Goal: Information Seeking & Learning: Find specific fact

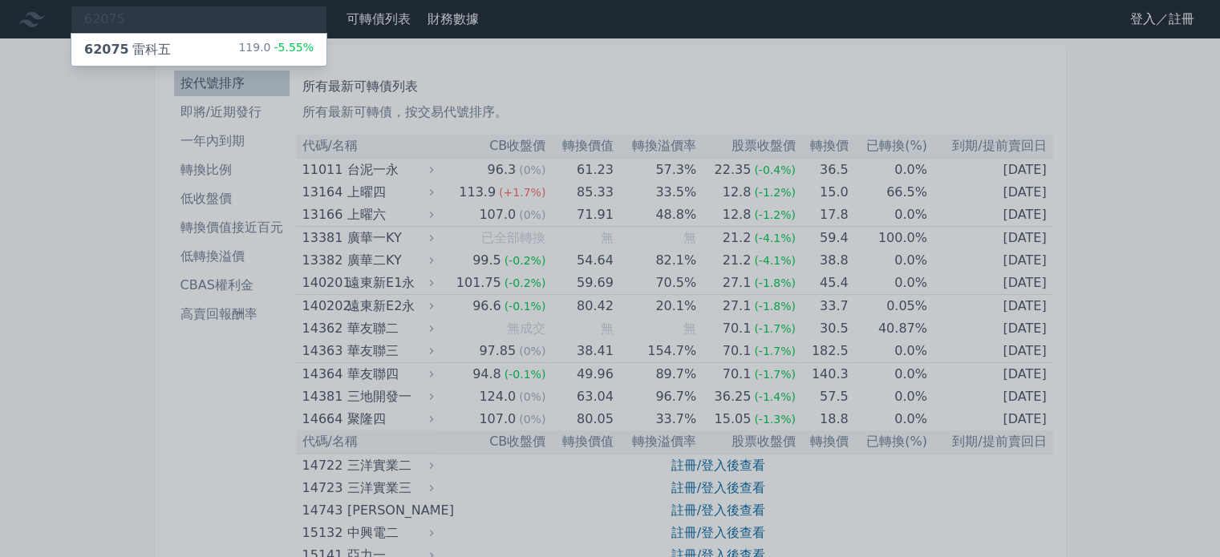
type input "62075"
click at [159, 42] on div "62075 雷科五" at bounding box center [127, 49] width 87 height 19
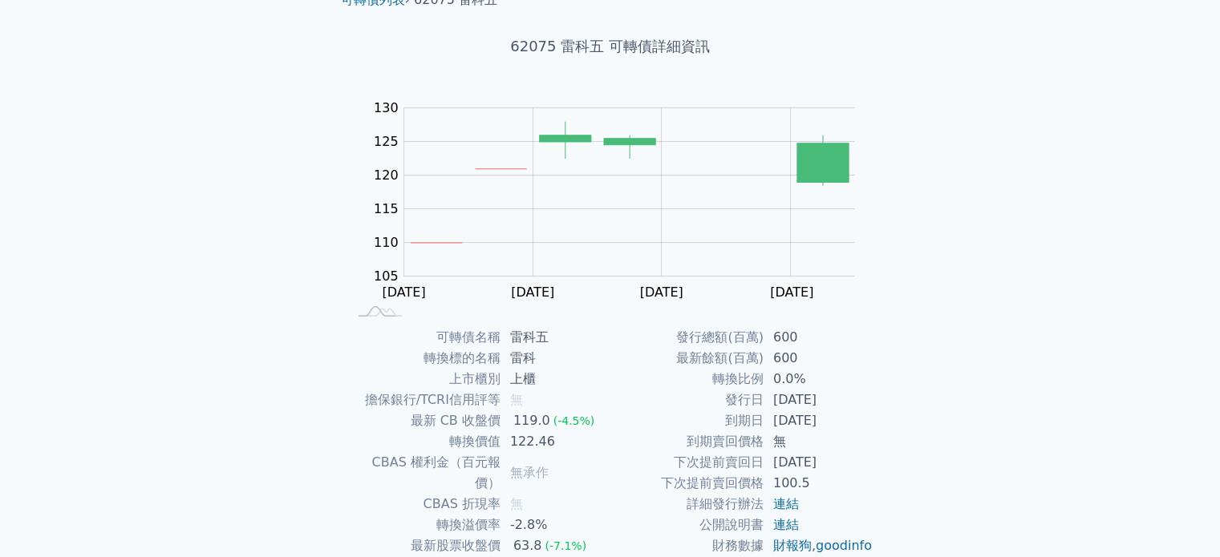
scroll to position [185, 0]
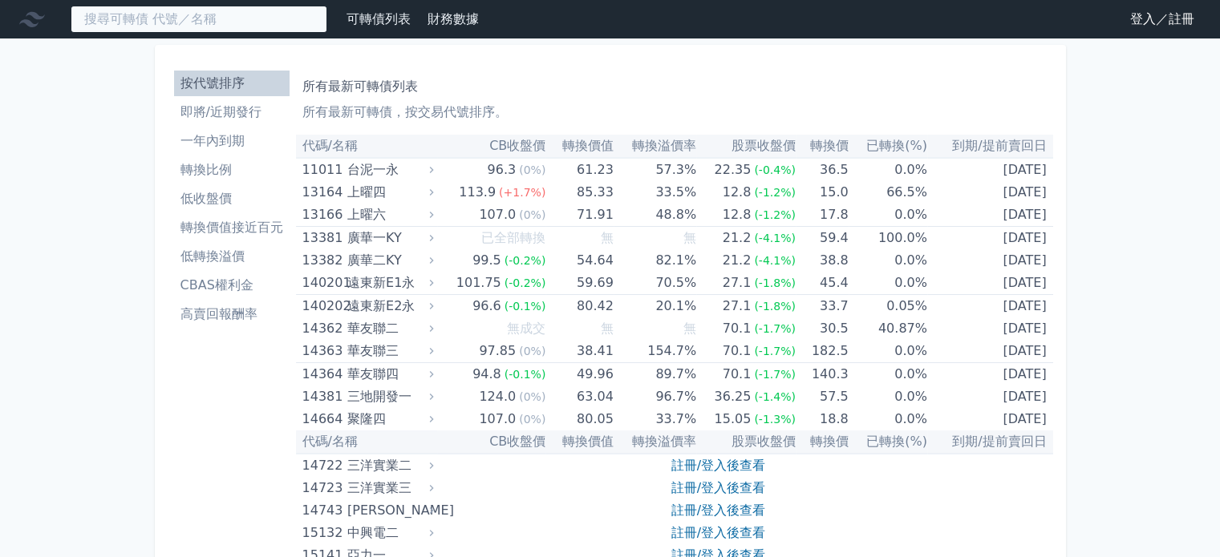
click at [228, 17] on input at bounding box center [199, 19] width 257 height 27
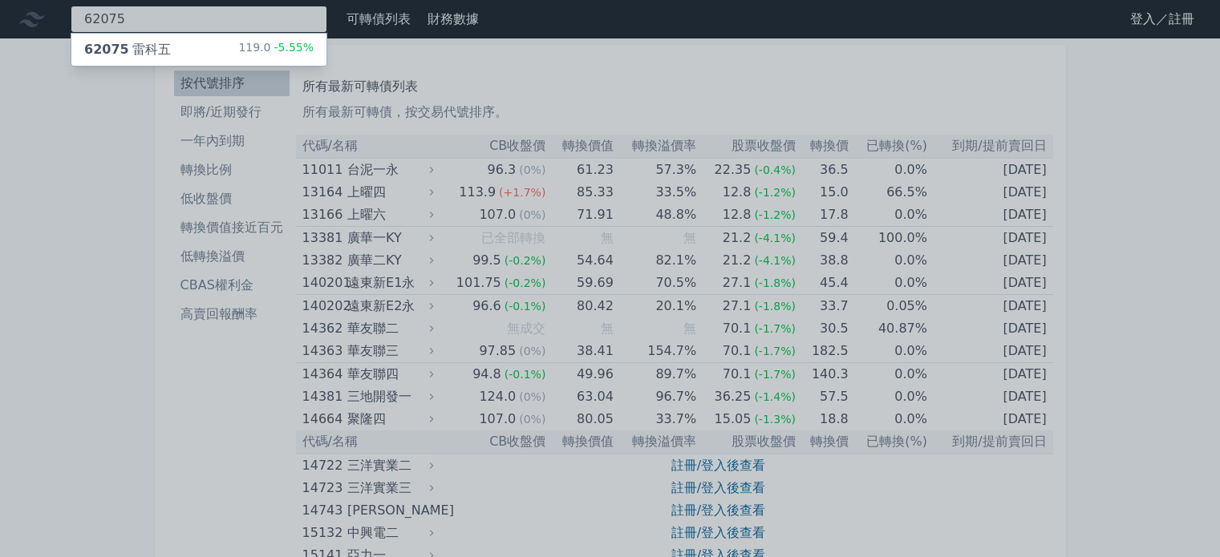
type input "62075"
click at [201, 48] on div "62075 雷科五 119.0 -5.55%" at bounding box center [198, 50] width 255 height 32
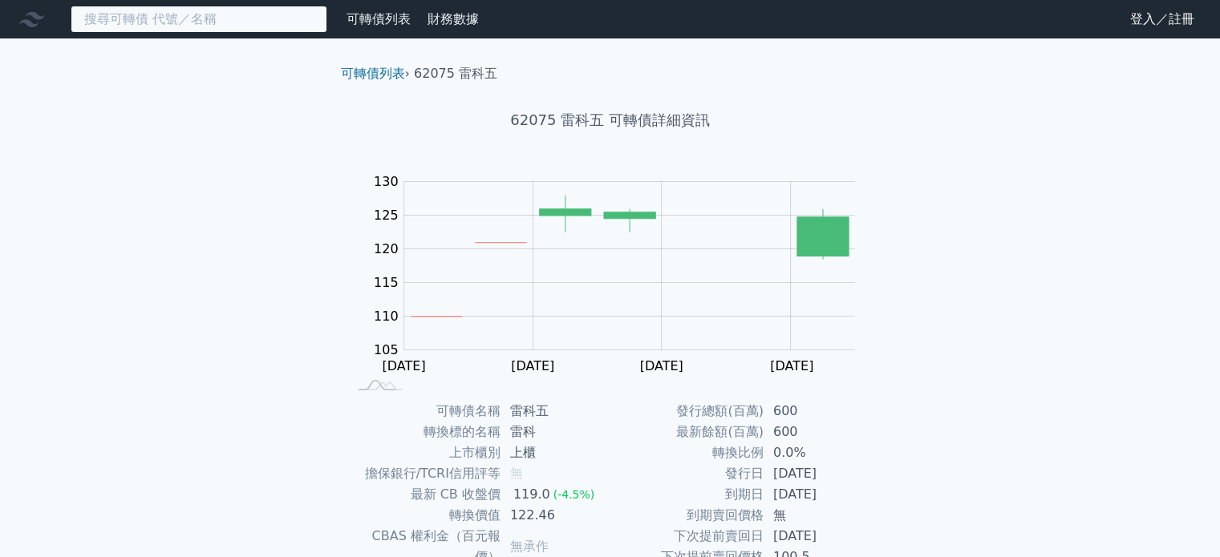
click at [189, 24] on input at bounding box center [199, 19] width 257 height 27
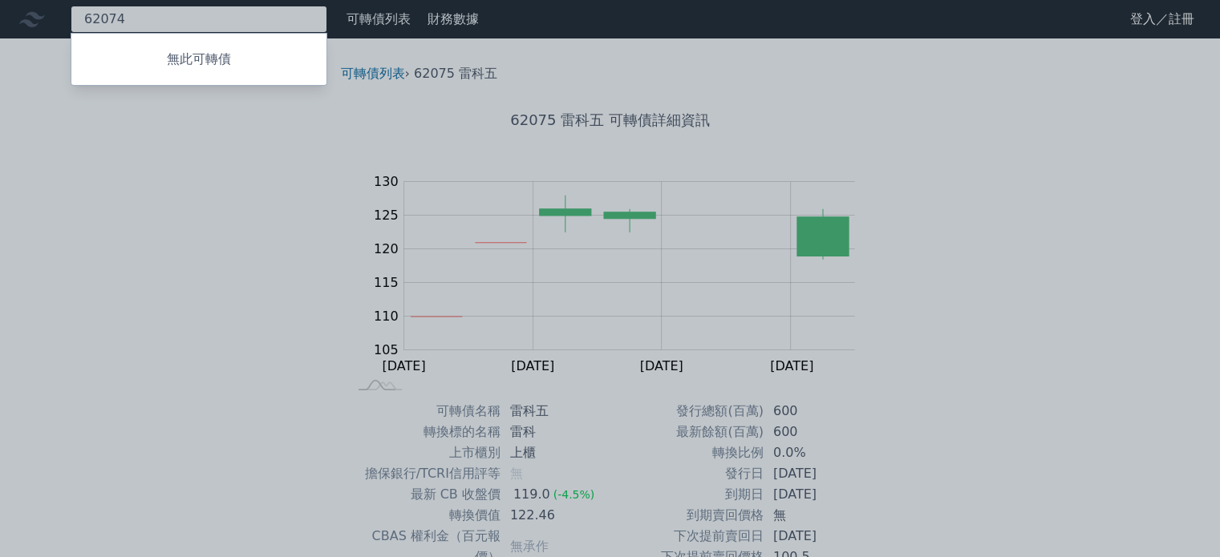
type input "62074"
click at [160, 207] on div at bounding box center [610, 278] width 1220 height 557
